Goal: Find specific page/section: Find specific page/section

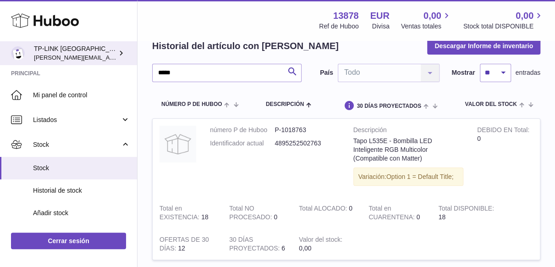
drag, startPoint x: 214, startPoint y: 68, endPoint x: 119, endPoint y: 63, distance: 95.9
click at [119, 63] on div "Huboo TP-LINK [GEOGRAPHIC_DATA], SOCIEDAD LIMITADA [PERSON_NAME][EMAIL_ADDRESS]…" at bounding box center [277, 148] width 555 height 389
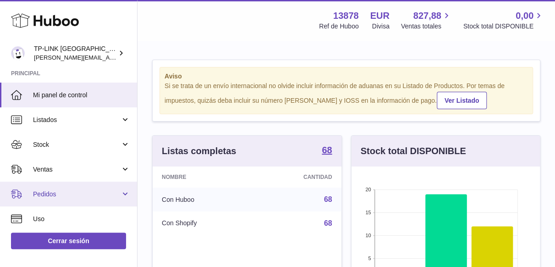
scroll to position [46, 0]
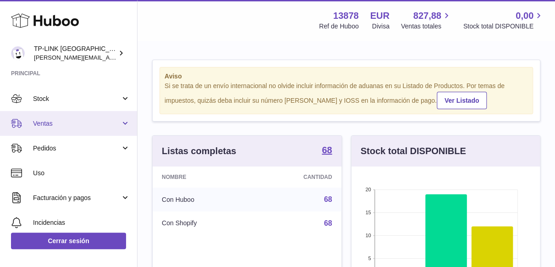
click at [129, 129] on link "Ventas" at bounding box center [68, 123] width 137 height 25
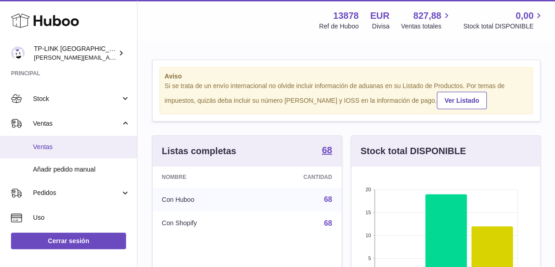
click at [60, 145] on span "Ventas" at bounding box center [81, 146] width 97 height 9
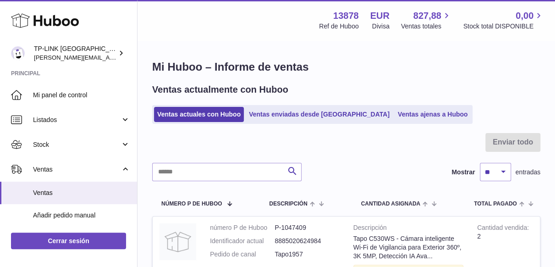
drag, startPoint x: 398, startPoint y: 115, endPoint x: 393, endPoint y: 131, distance: 16.9
click at [398, 115] on link "Ventas ajenas a Huboo" at bounding box center [432, 114] width 76 height 15
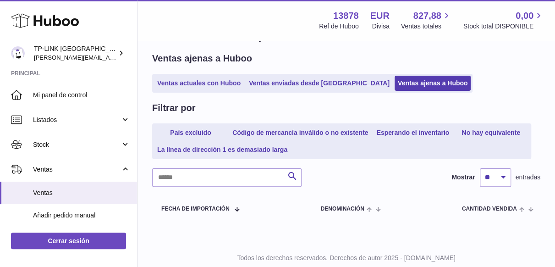
scroll to position [58, 0]
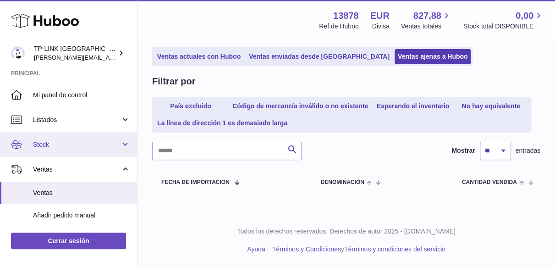
click at [127, 142] on link "Stock" at bounding box center [68, 144] width 137 height 25
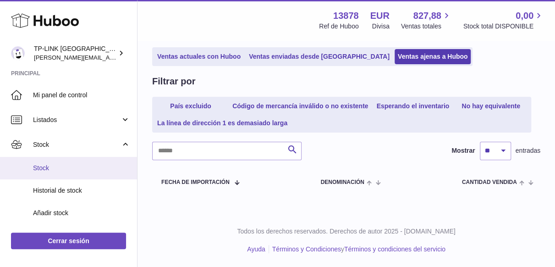
click at [60, 165] on span "Stock" at bounding box center [81, 168] width 97 height 9
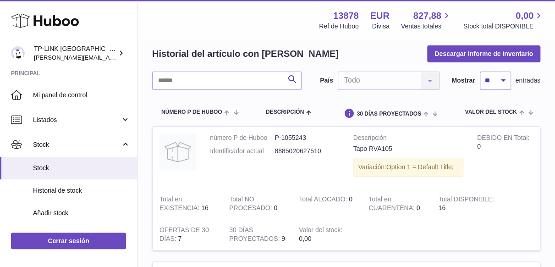
scroll to position [92, 0]
